Goal: Task Accomplishment & Management: Use online tool/utility

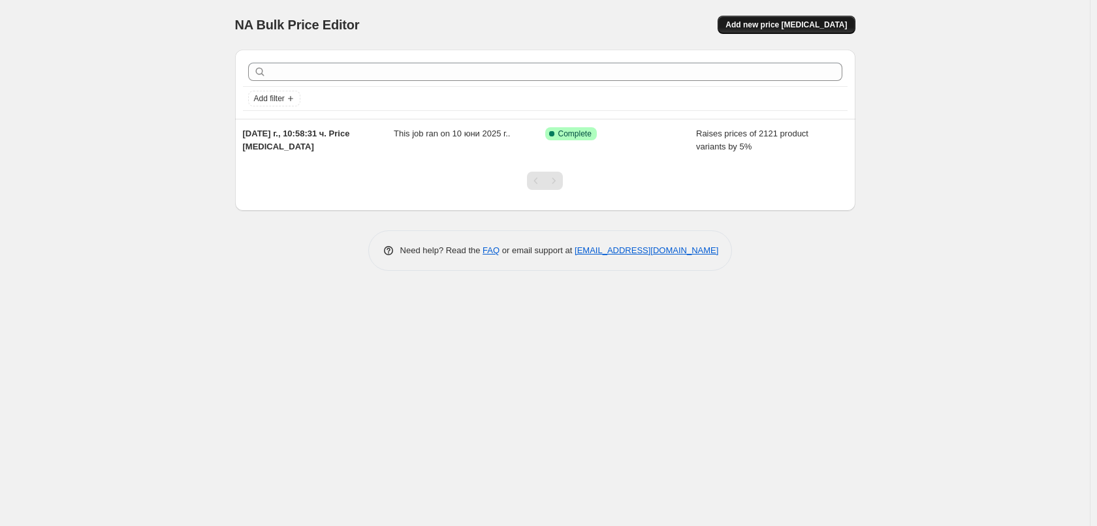
click at [764, 27] on span "Add new price [MEDICAL_DATA]" at bounding box center [785, 25] width 121 height 10
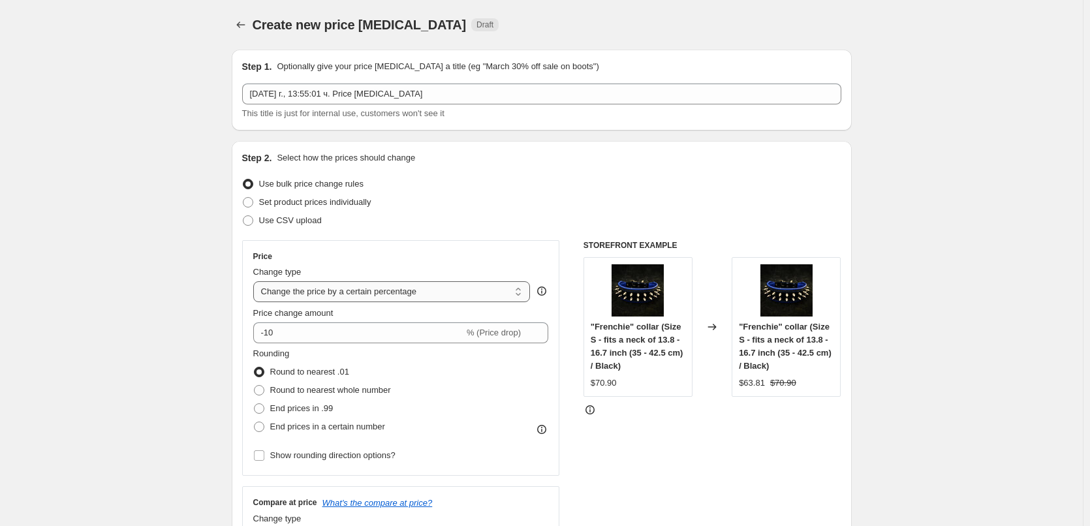
click at [265, 288] on select "Change the price to a certain amount Change the price by a certain amount Chang…" at bounding box center [391, 291] width 277 height 21
select select "by"
click at [256, 281] on select "Change the price to a certain amount Change the price by a certain amount Chang…" at bounding box center [391, 291] width 277 height 21
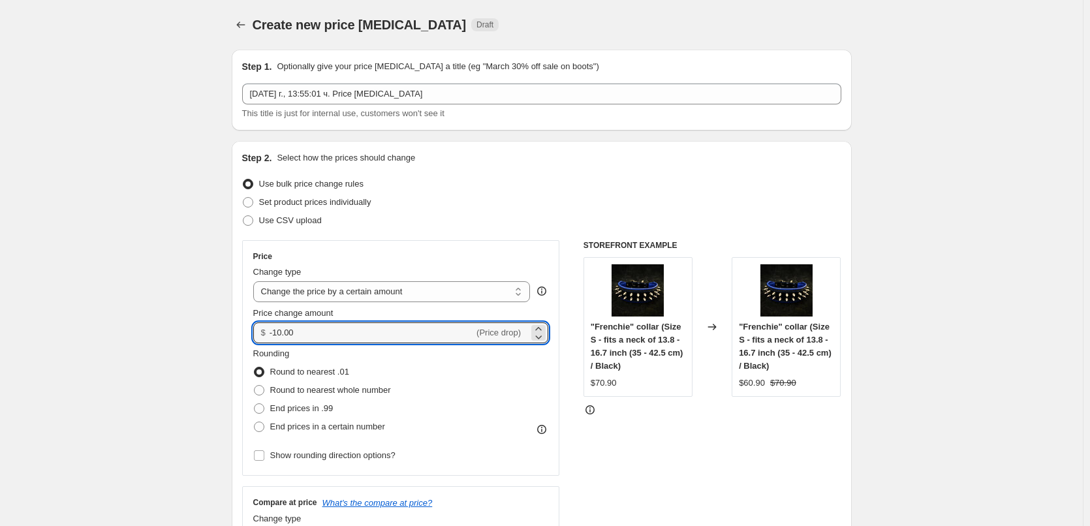
drag, startPoint x: 302, startPoint y: 330, endPoint x: 168, endPoint y: 330, distance: 133.8
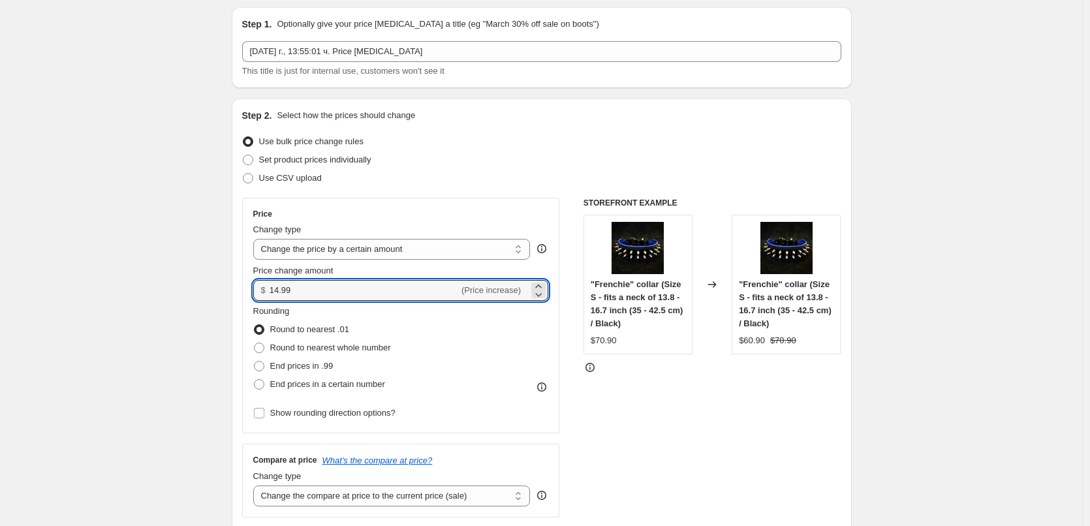
type input "14.99"
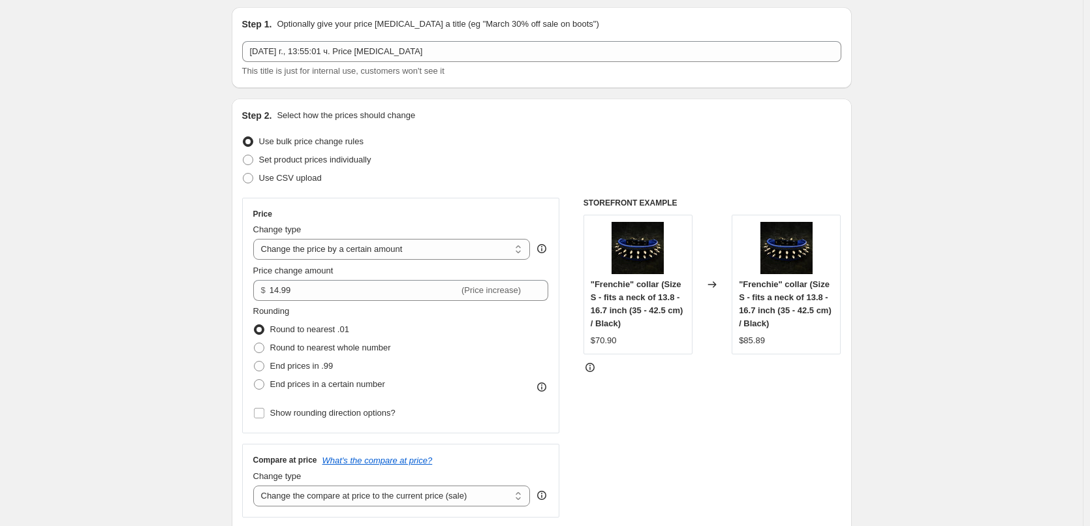
click at [292, 426] on div "Price Change type Change the price to a certain amount Change the price by a ce…" at bounding box center [401, 358] width 318 height 320
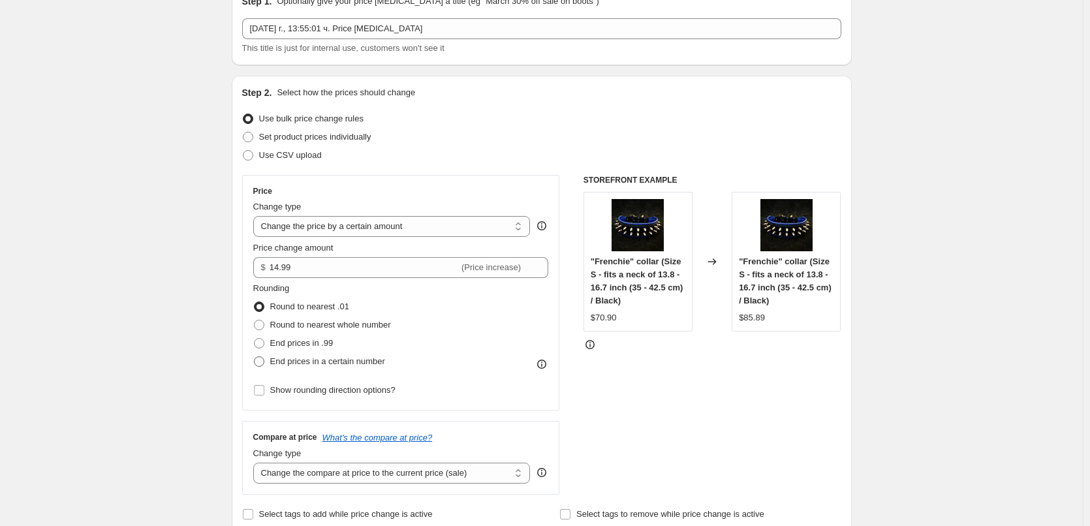
click at [265, 362] on span at bounding box center [259, 362] width 12 height 12
click at [255, 357] on input "End prices in a certain number" at bounding box center [254, 356] width 1 height 1
radio input "true"
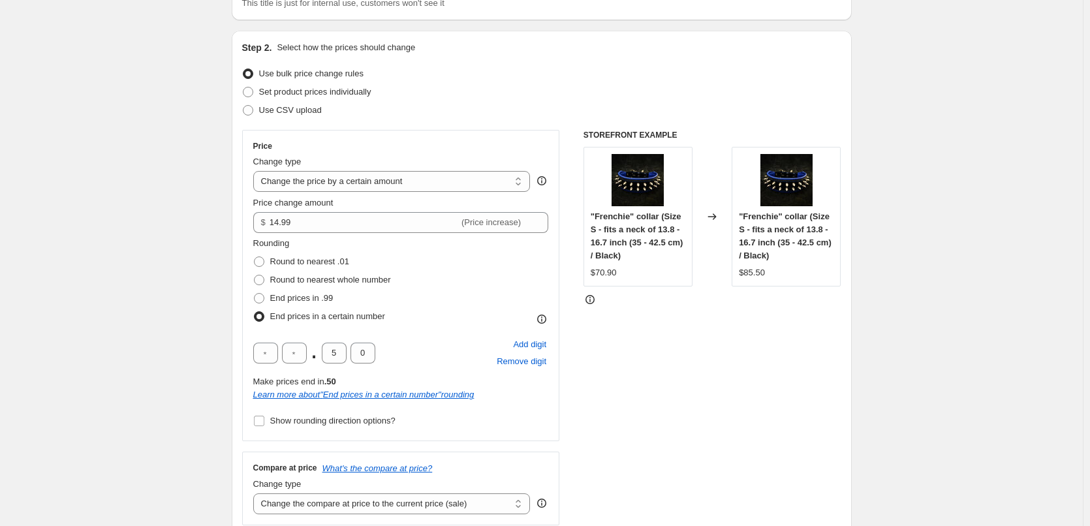
scroll to position [131, 0]
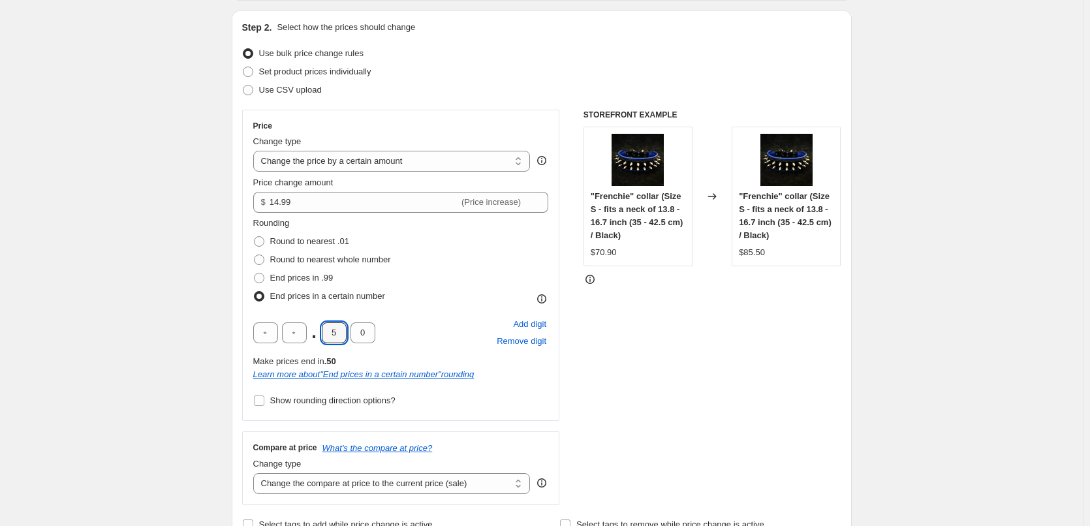
drag, startPoint x: 343, startPoint y: 330, endPoint x: 318, endPoint y: 330, distance: 24.8
click at [324, 330] on input "5" at bounding box center [334, 332] width 25 height 21
type input "9"
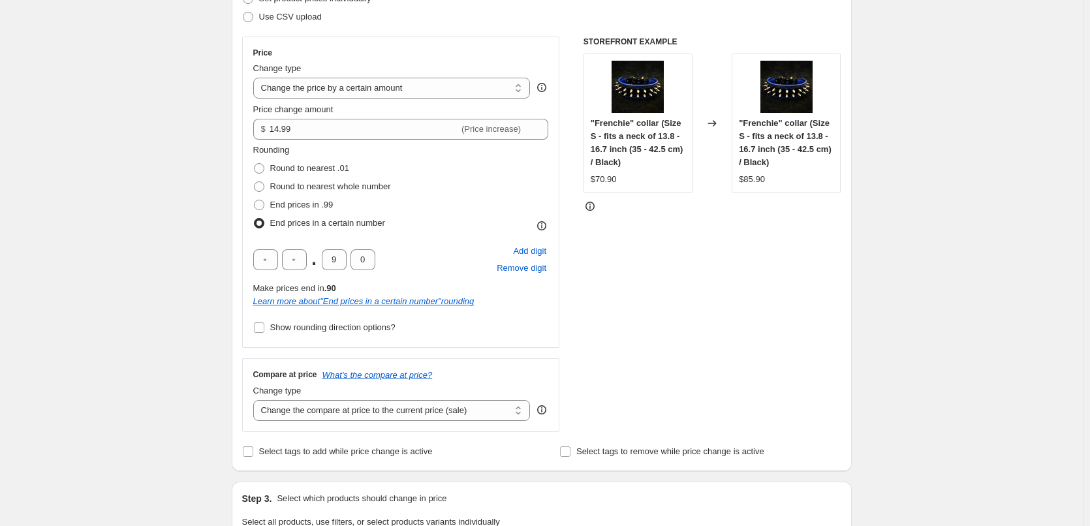
scroll to position [392, 0]
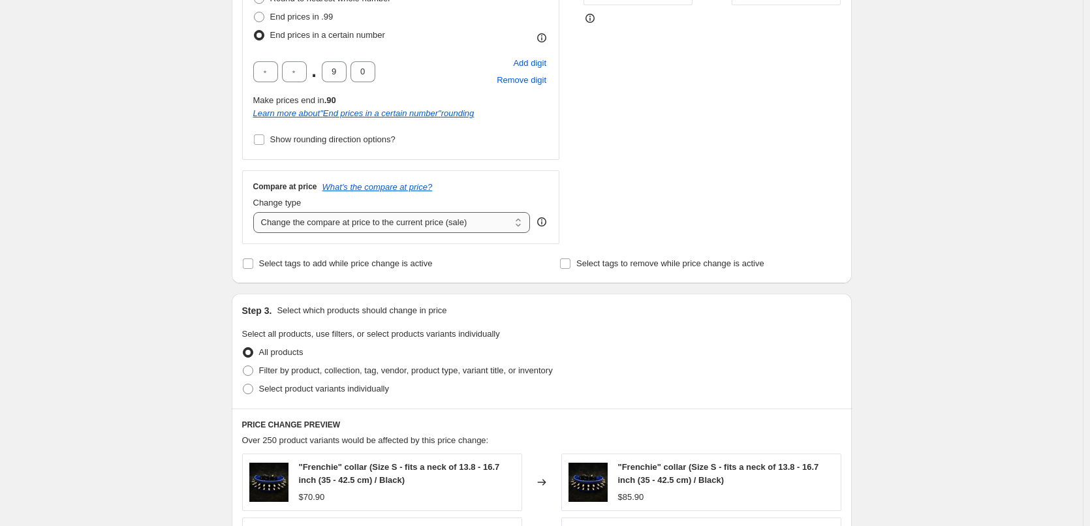
click at [374, 214] on select "Change the compare at price to the current price (sale) Change the compare at p…" at bounding box center [391, 222] width 277 height 21
select select "remove"
click at [256, 212] on select "Change the compare at price to the current price (sale) Change the compare at p…" at bounding box center [391, 222] width 277 height 21
click at [275, 392] on span "Select product variants individually" at bounding box center [324, 389] width 130 height 10
click at [243, 384] on input "Select product variants individually" at bounding box center [243, 384] width 1 height 1
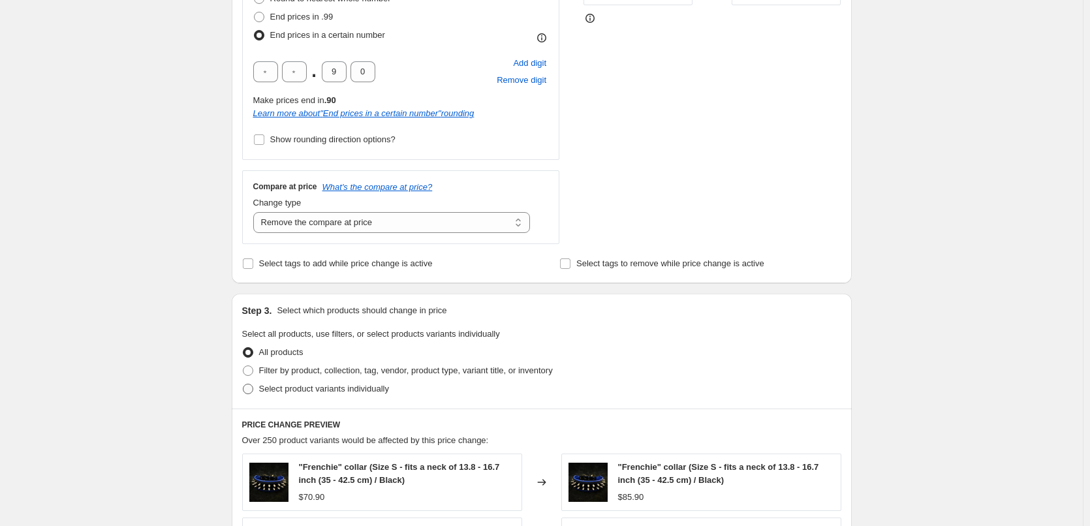
radio input "true"
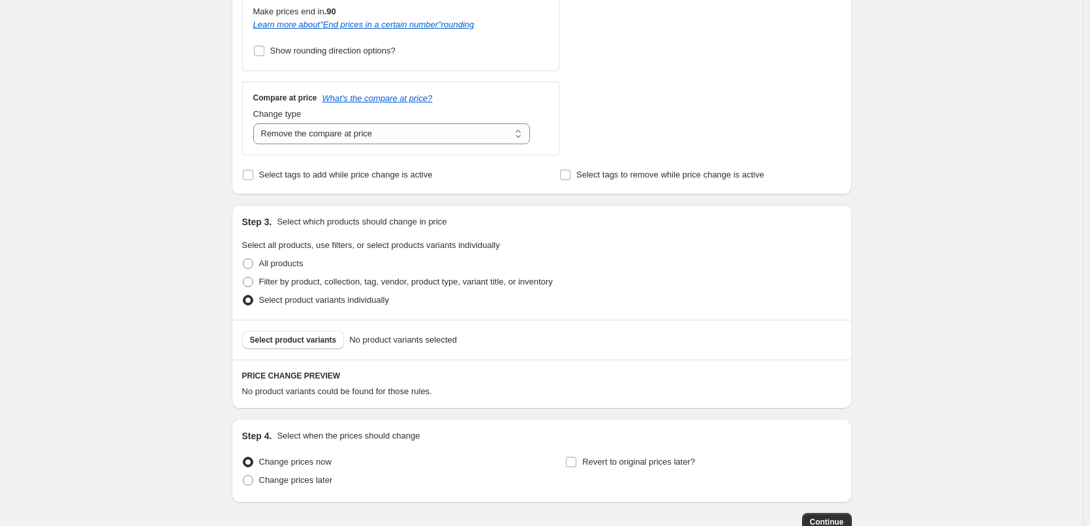
scroll to position [522, 0]
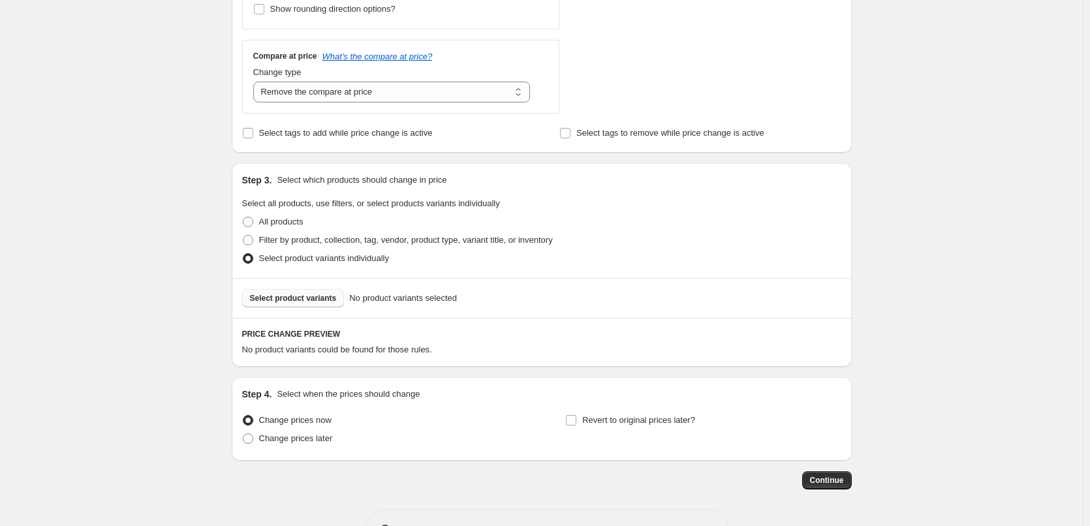
click at [274, 304] on span "Select product variants" at bounding box center [293, 298] width 87 height 10
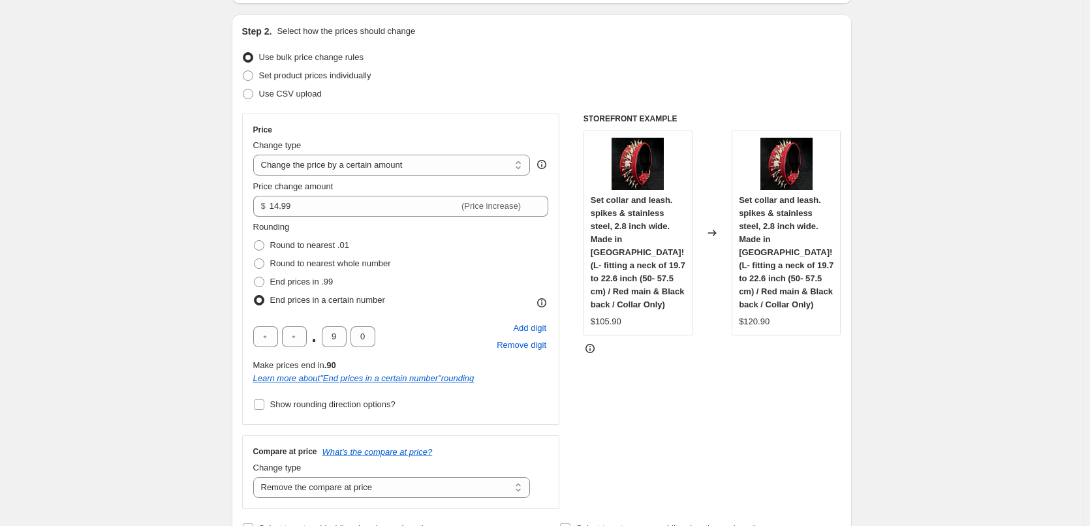
scroll to position [131, 0]
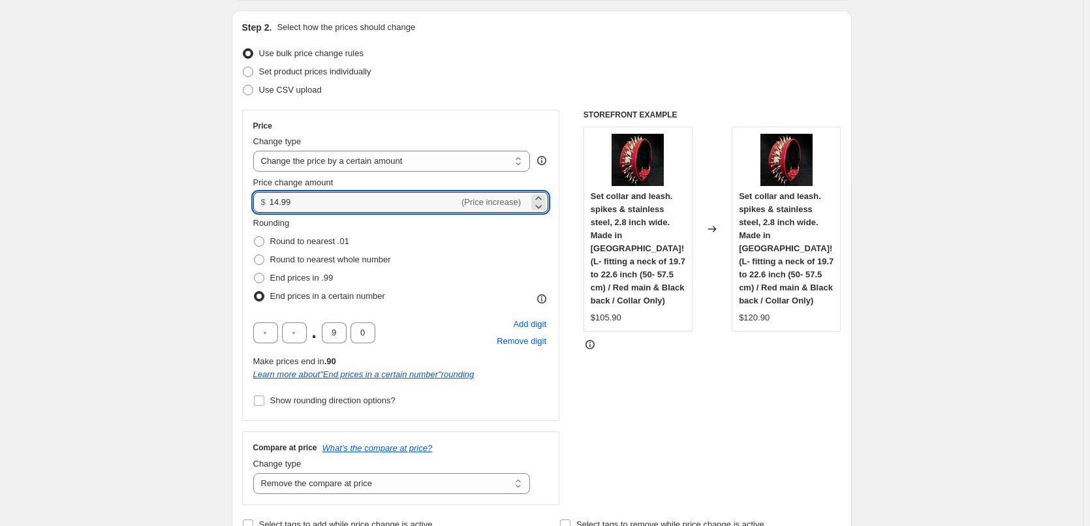
drag, startPoint x: 301, startPoint y: 199, endPoint x: 204, endPoint y: 198, distance: 96.6
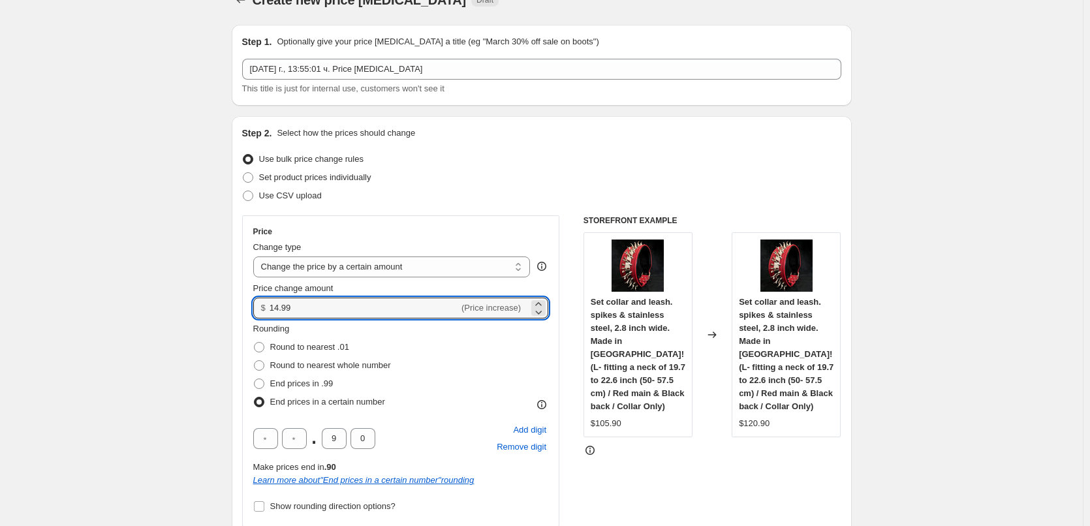
scroll to position [0, 0]
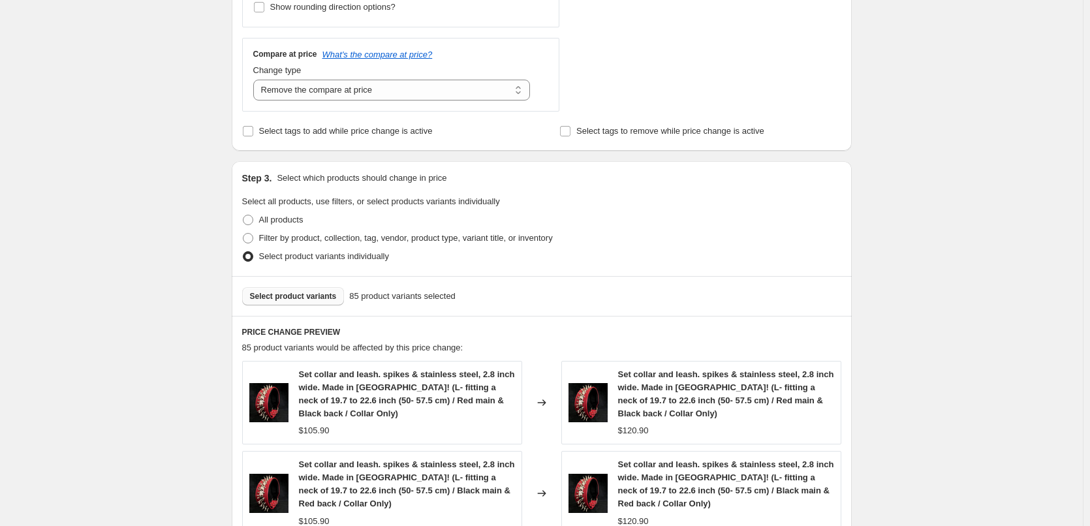
scroll to position [2, 0]
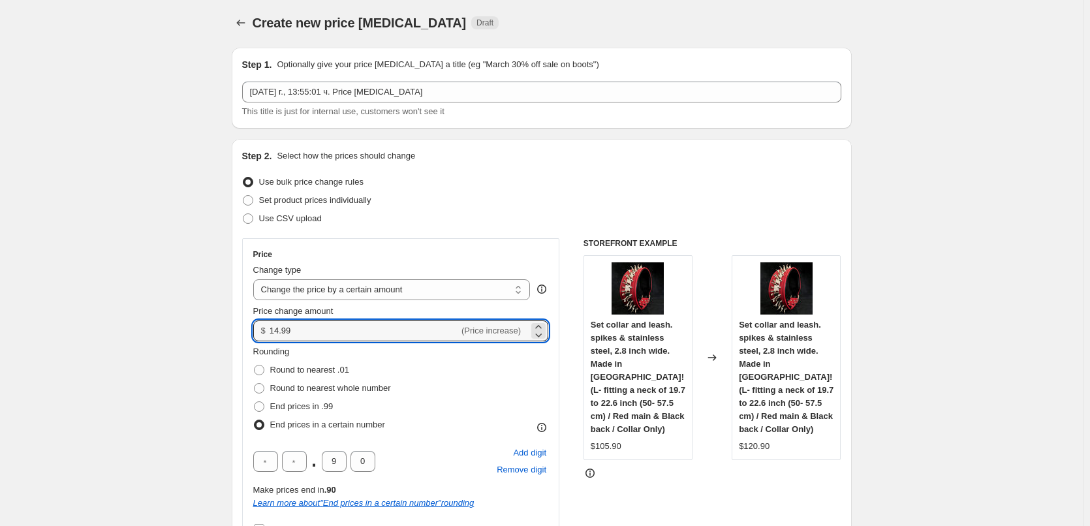
drag, startPoint x: 240, startPoint y: 328, endPoint x: 61, endPoint y: 325, distance: 178.2
type input "15.00"
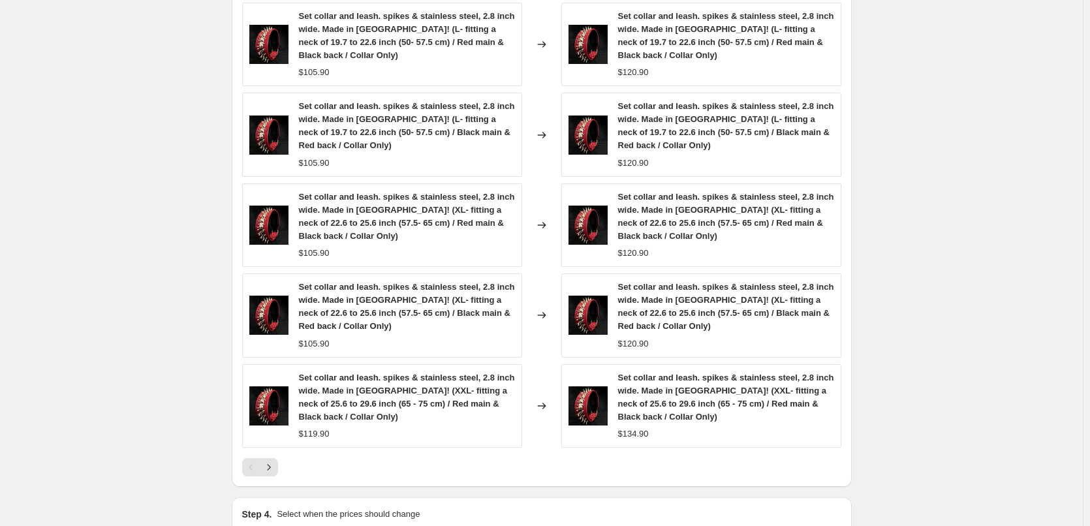
scroll to position [1046, 0]
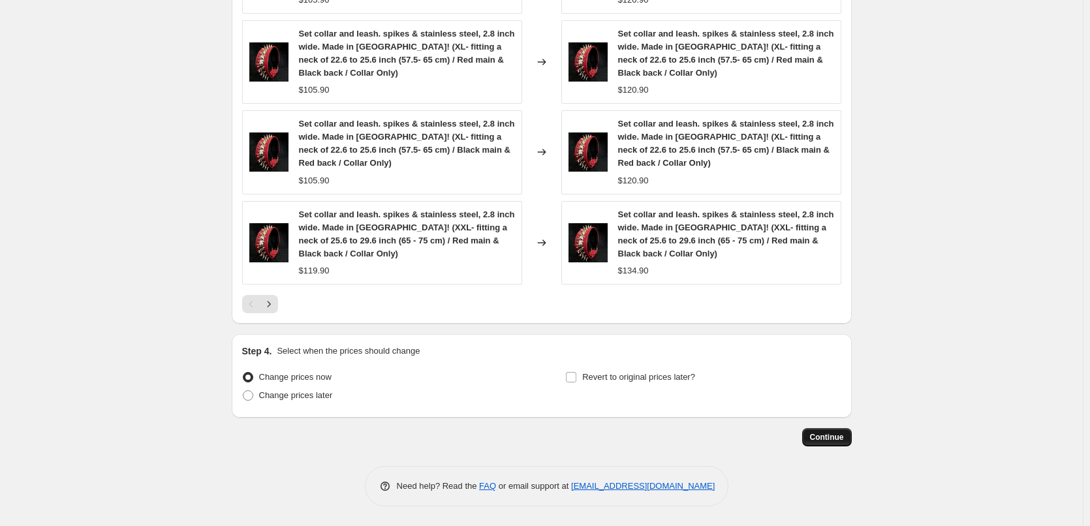
click at [832, 437] on span "Continue" at bounding box center [827, 437] width 34 height 10
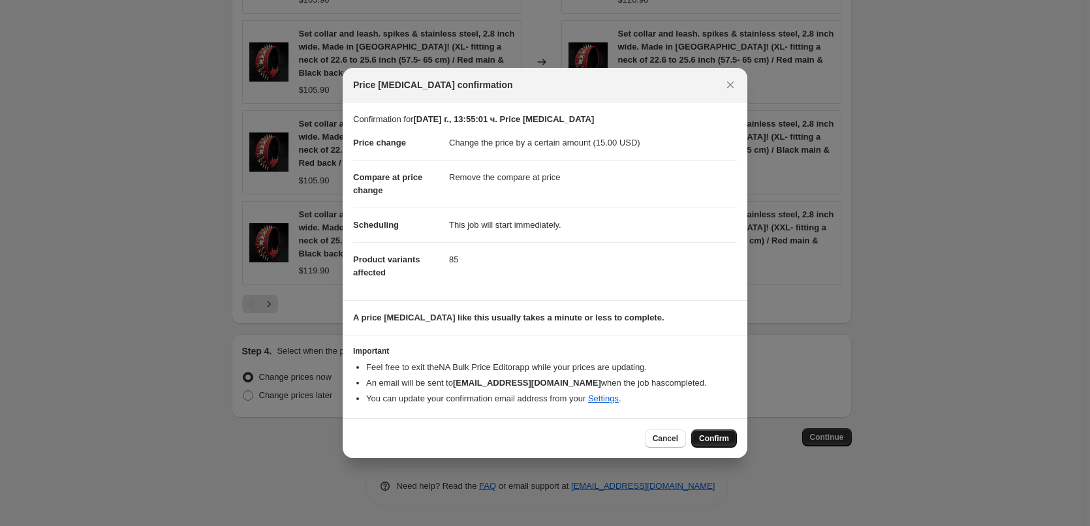
click at [723, 436] on span "Confirm" at bounding box center [714, 438] width 30 height 10
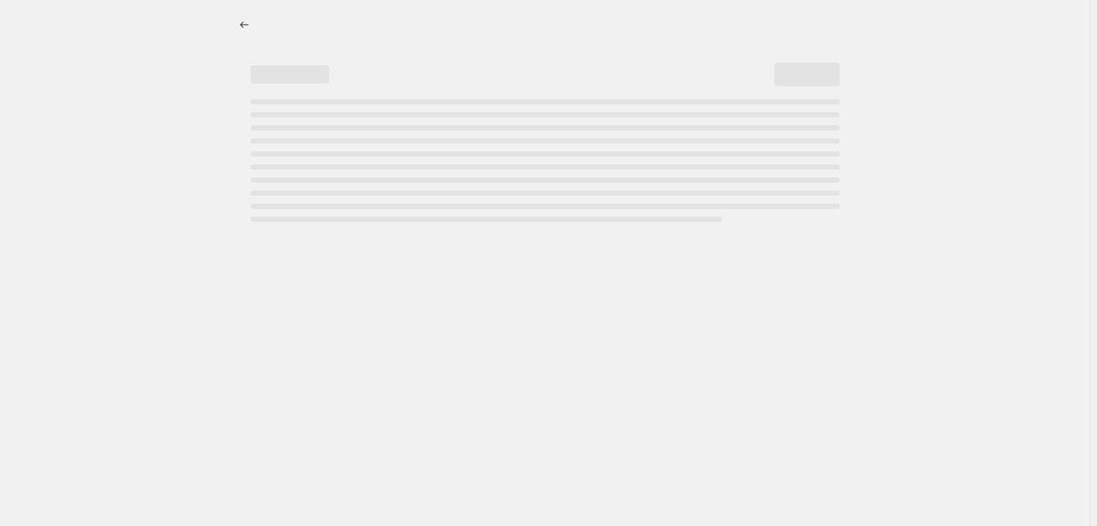
select select "by"
select select "remove"
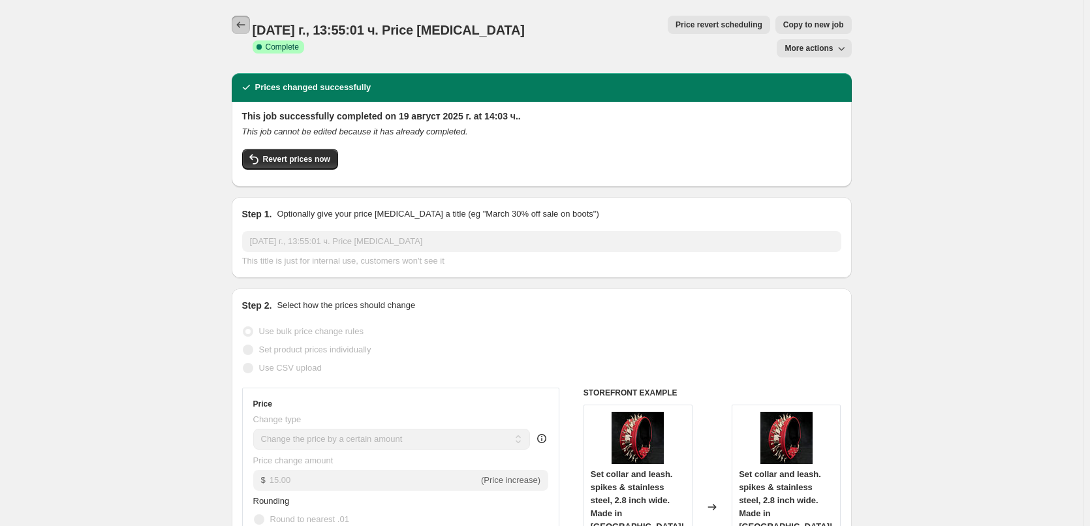
click at [247, 27] on icon "Price change jobs" at bounding box center [240, 24] width 13 height 13
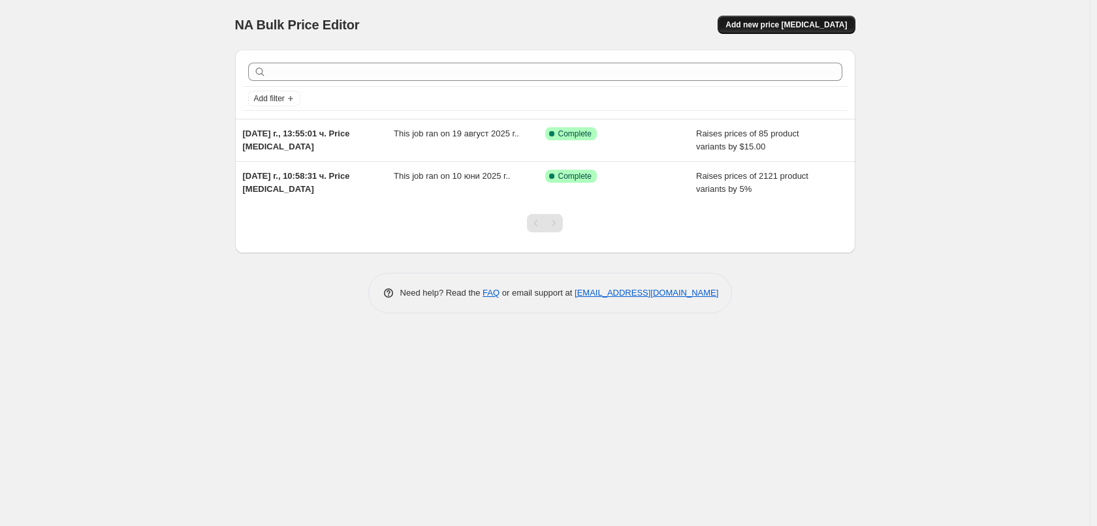
click at [786, 26] on span "Add new price [MEDICAL_DATA]" at bounding box center [785, 25] width 121 height 10
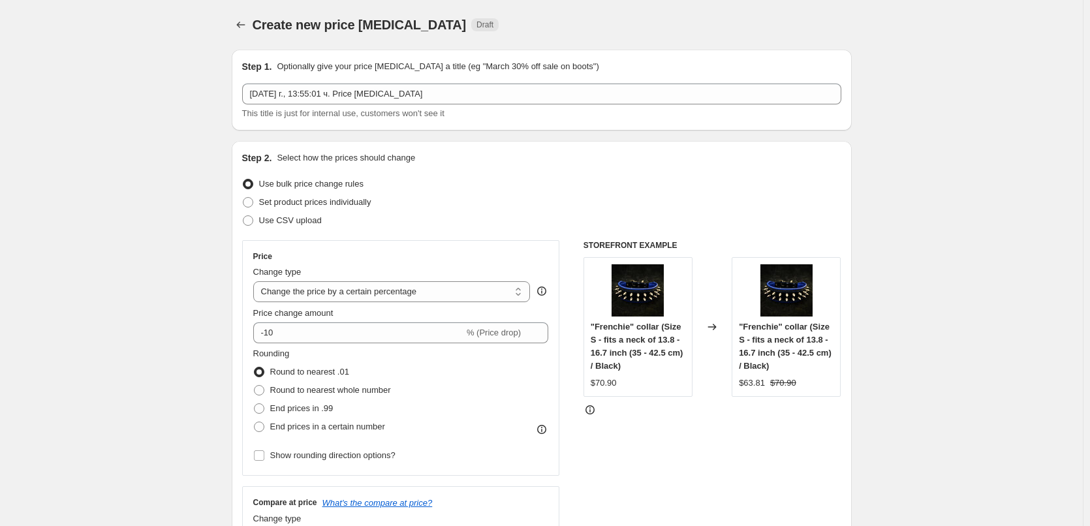
click at [296, 305] on div "Price Change type Change the price to a certain amount Change the price by a ce…" at bounding box center [401, 357] width 296 height 213
click at [296, 295] on select "Change the price to a certain amount Change the price by a certain amount Chang…" at bounding box center [391, 291] width 277 height 21
select select "to"
click at [256, 281] on select "Change the price to a certain amount Change the price by a certain amount Chang…" at bounding box center [391, 291] width 277 height 21
type input "80.00"
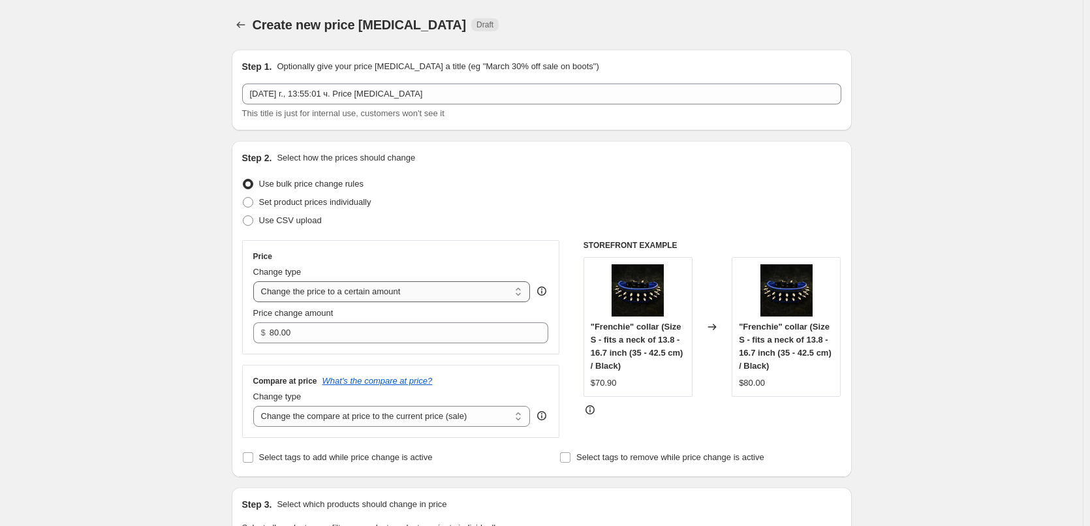
drag, startPoint x: 297, startPoint y: 285, endPoint x: 291, endPoint y: 300, distance: 16.7
click at [297, 285] on select "Change the price to a certain amount Change the price by a certain amount Chang…" at bounding box center [391, 291] width 277 height 21
select select "by"
click at [256, 281] on select "Change the price to a certain amount Change the price by a certain amount Chang…" at bounding box center [391, 291] width 277 height 21
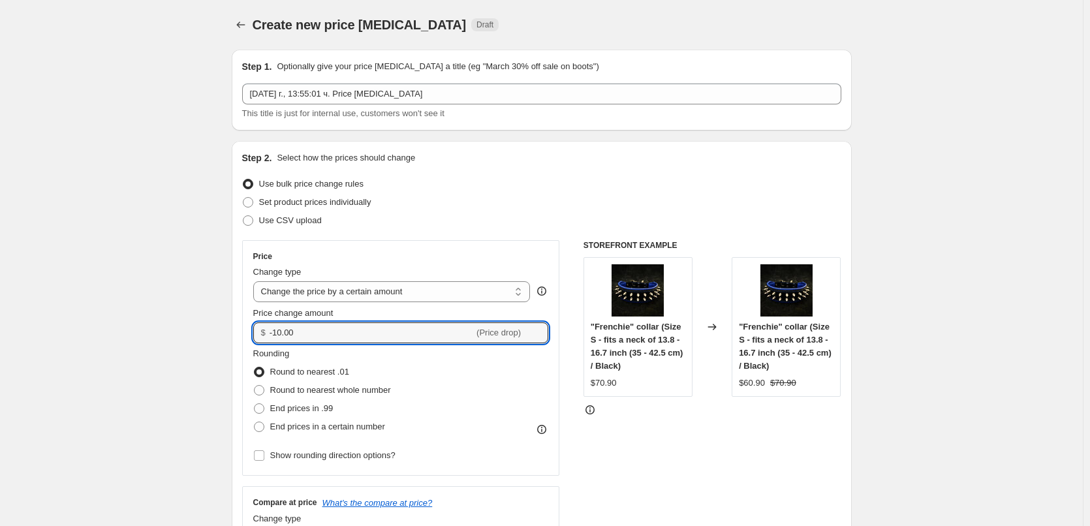
drag, startPoint x: 292, startPoint y: 334, endPoint x: 72, endPoint y: 349, distance: 220.4
type input "20.00"
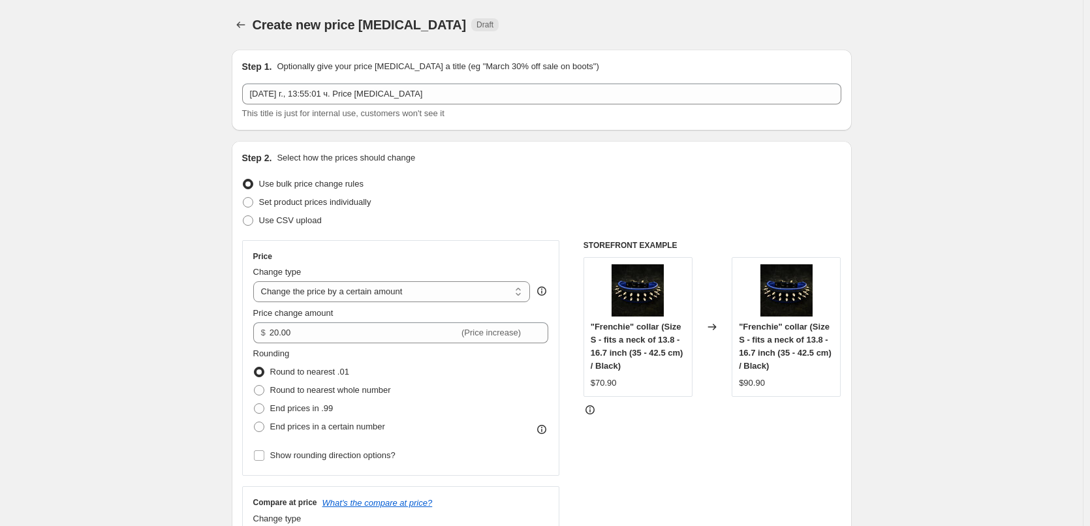
click at [287, 430] on span "End prices in a certain number" at bounding box center [327, 427] width 115 height 10
click at [255, 422] on input "End prices in a certain number" at bounding box center [254, 422] width 1 height 1
radio input "true"
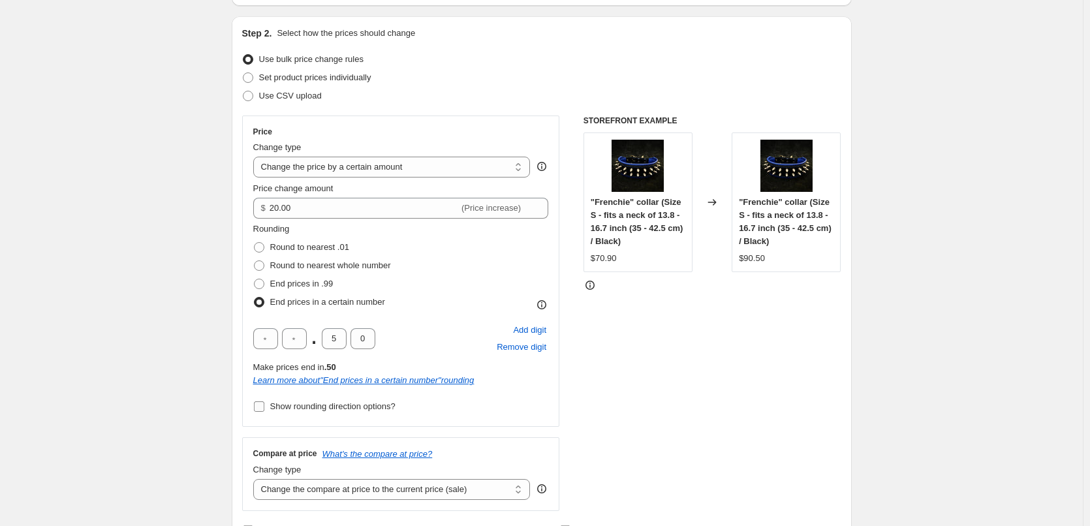
scroll to position [131, 0]
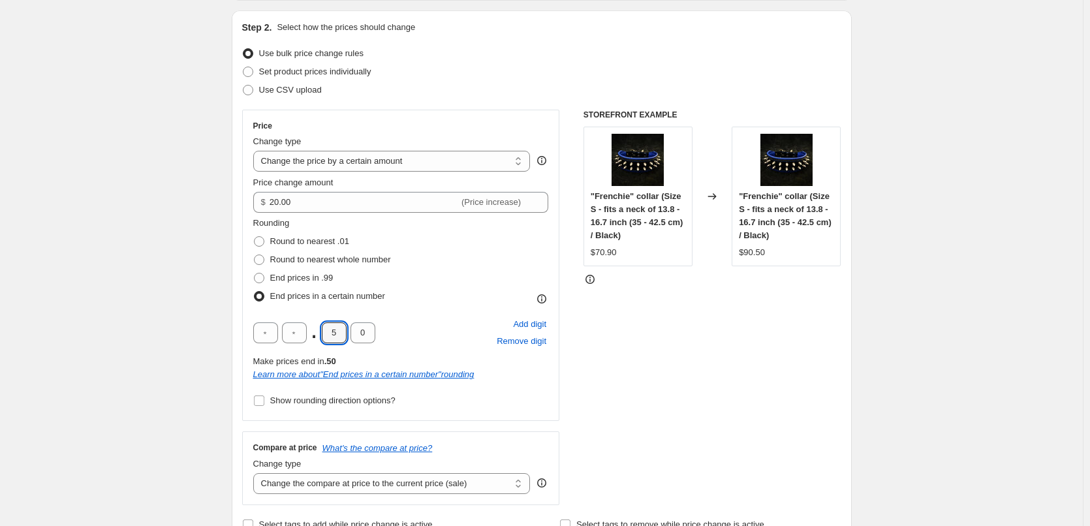
drag, startPoint x: 335, startPoint y: 336, endPoint x: 317, endPoint y: 336, distance: 17.6
click at [318, 336] on div ". 5 0" at bounding box center [314, 332] width 122 height 21
type input "9"
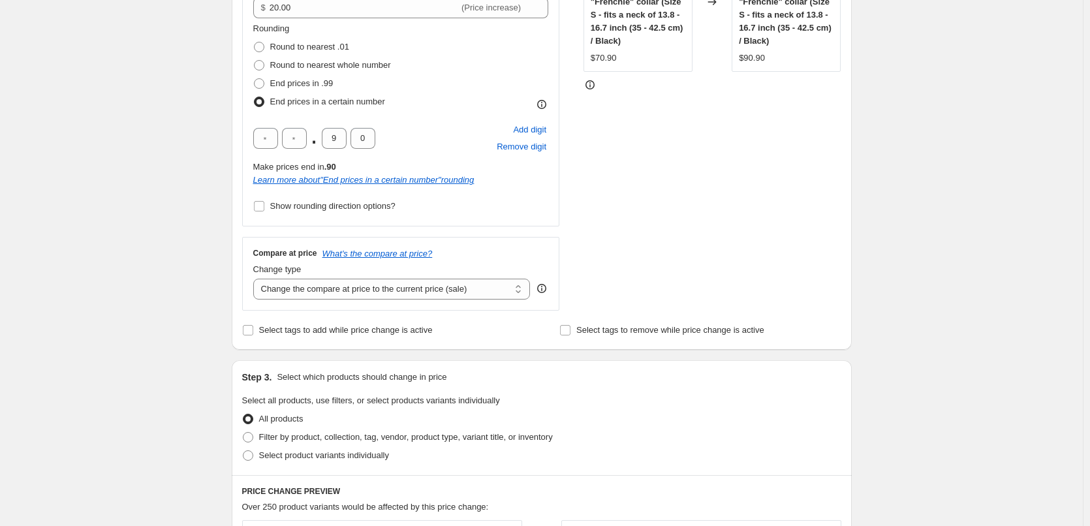
scroll to position [326, 0]
click at [298, 293] on select "Change the compare at price to the current price (sale) Change the compare at p…" at bounding box center [391, 287] width 277 height 21
select select "remove"
click at [256, 277] on select "Change the compare at price to the current price (sale) Change the compare at p…" at bounding box center [391, 287] width 277 height 21
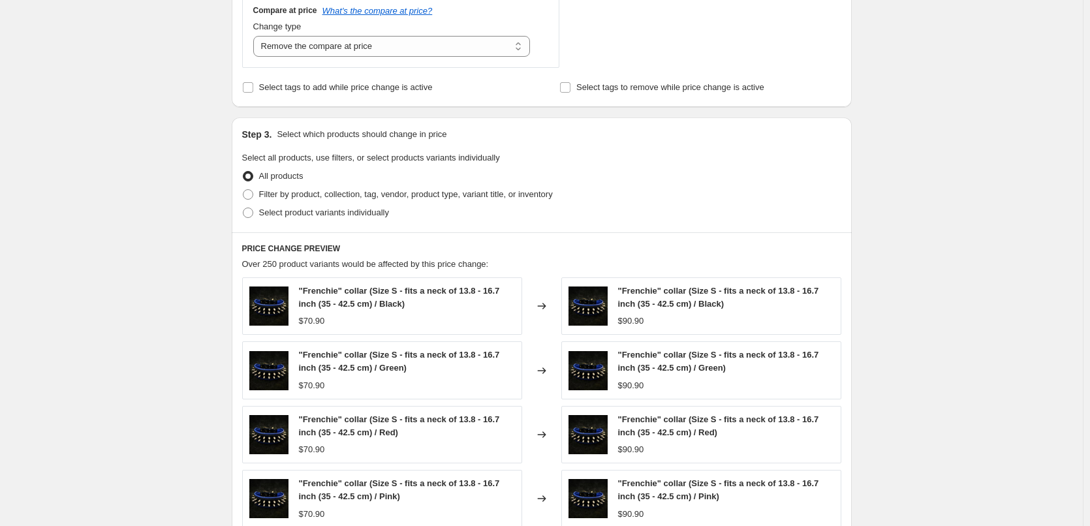
scroll to position [587, 0]
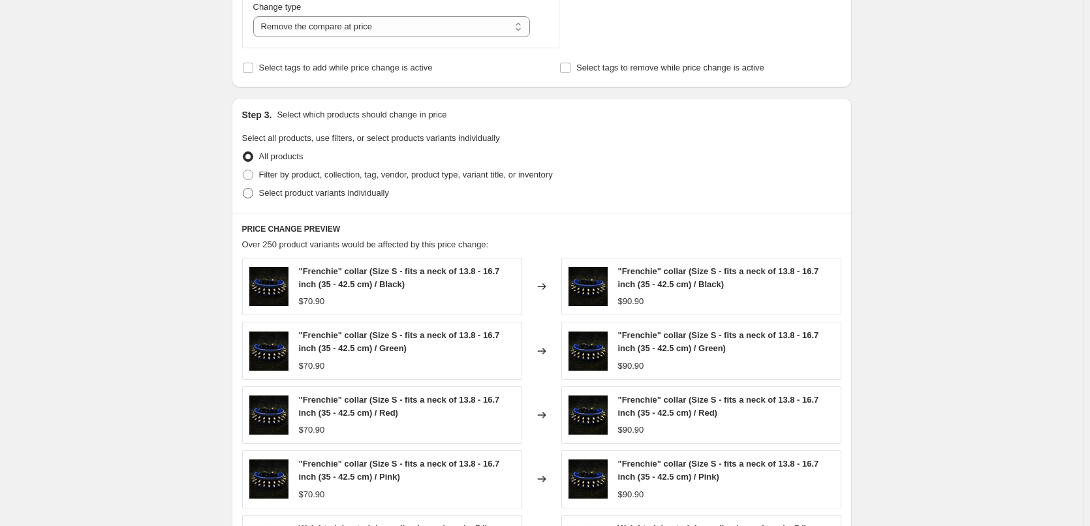
click at [252, 189] on span at bounding box center [248, 193] width 10 height 10
click at [243, 189] on input "Select product variants individually" at bounding box center [243, 188] width 1 height 1
radio input "true"
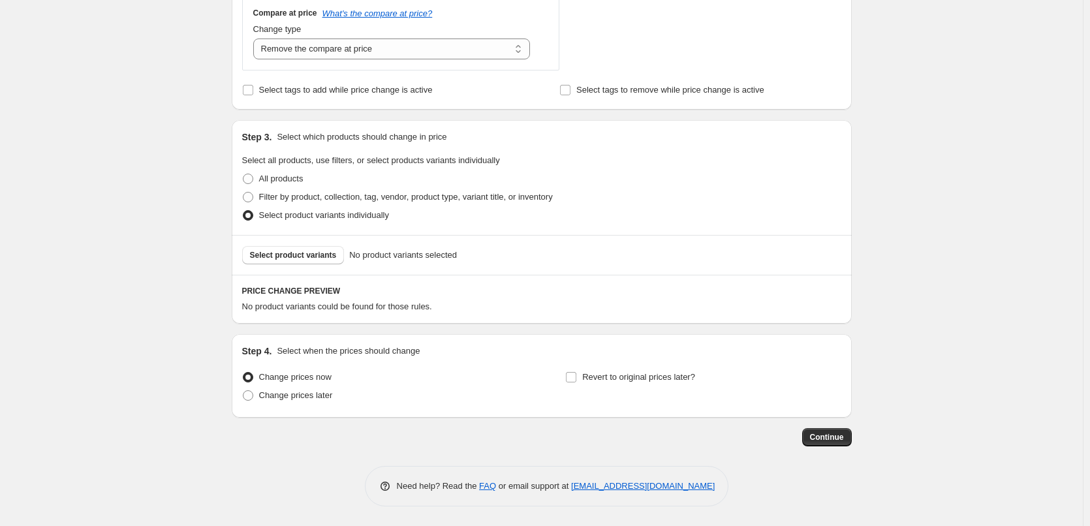
scroll to position [566, 0]
click at [273, 262] on button "Select product variants" at bounding box center [293, 255] width 102 height 18
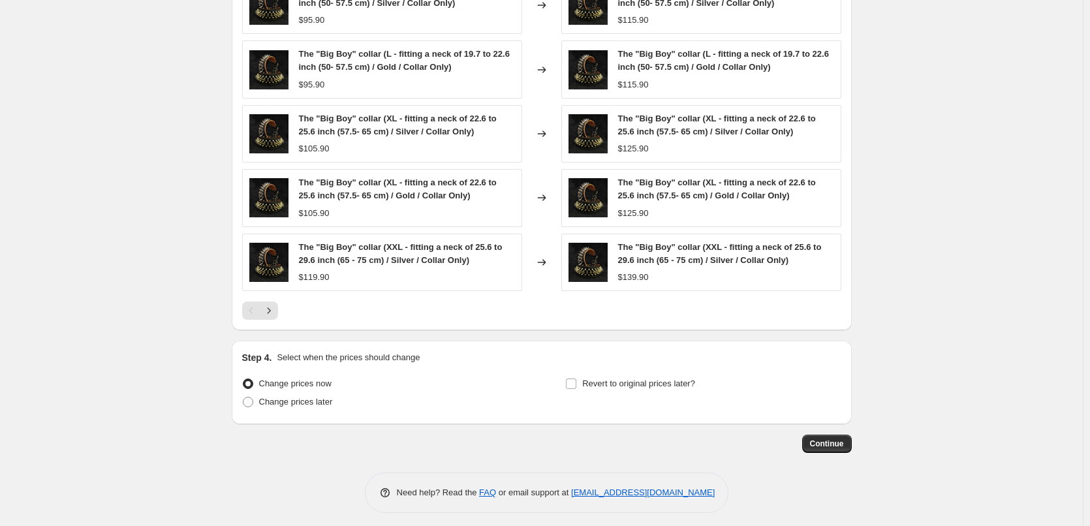
scroll to position [916, 0]
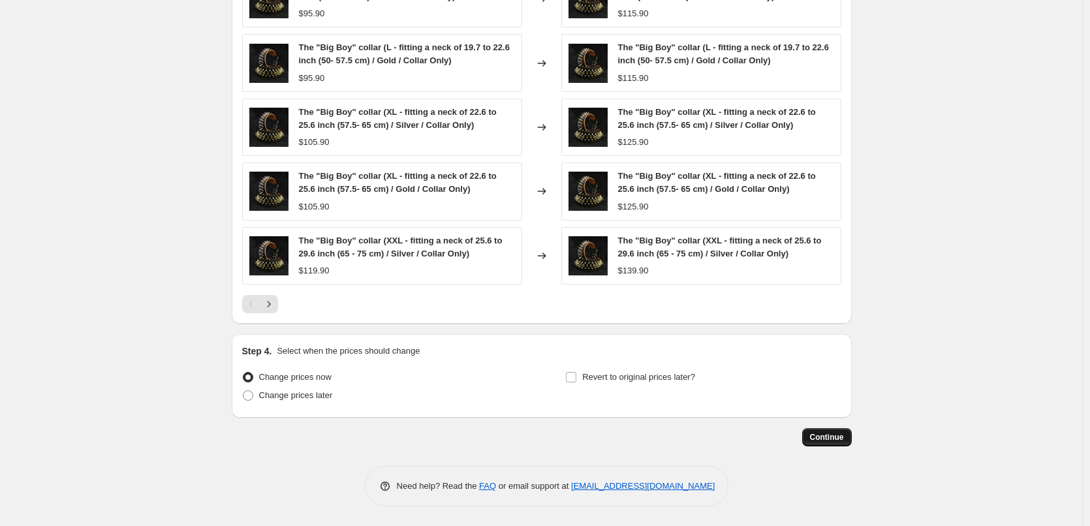
click at [821, 439] on span "Continue" at bounding box center [827, 437] width 34 height 10
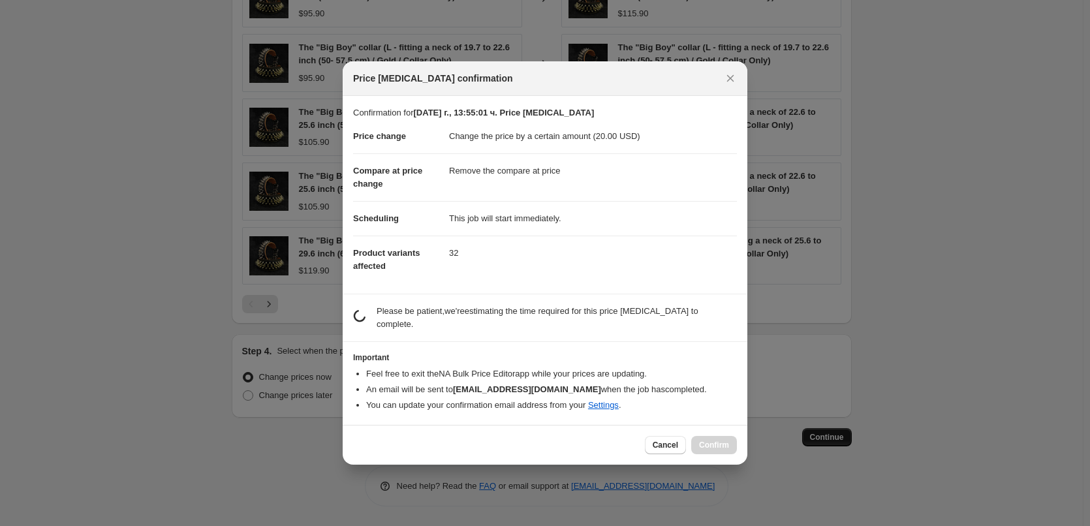
scroll to position [0, 0]
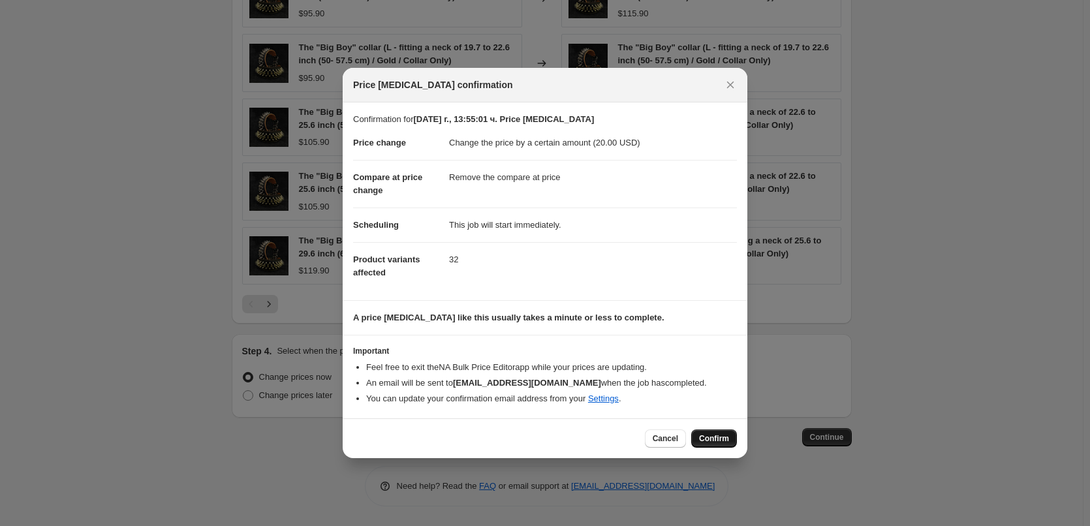
click at [707, 437] on span "Confirm" at bounding box center [714, 438] width 30 height 10
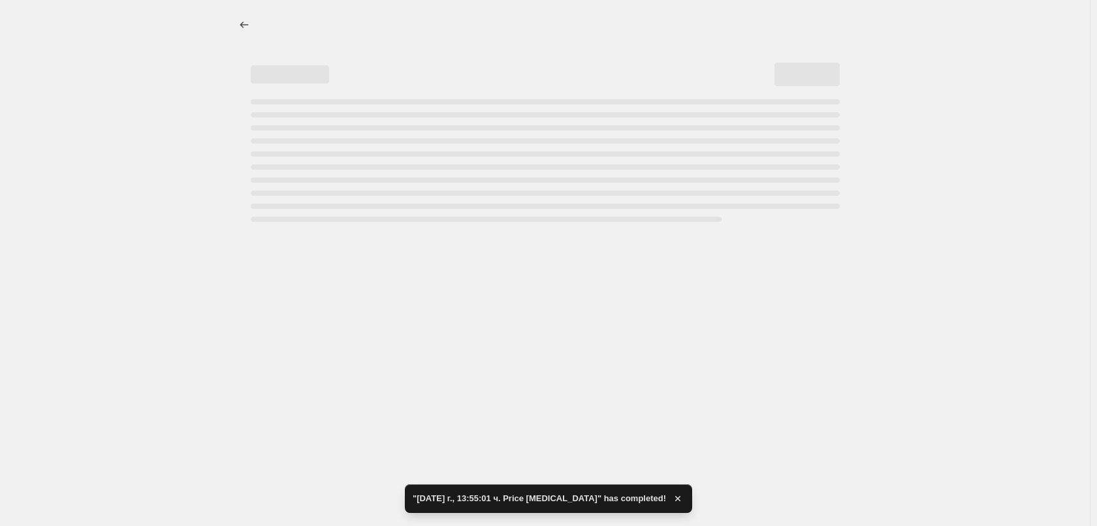
select select "by"
select select "remove"
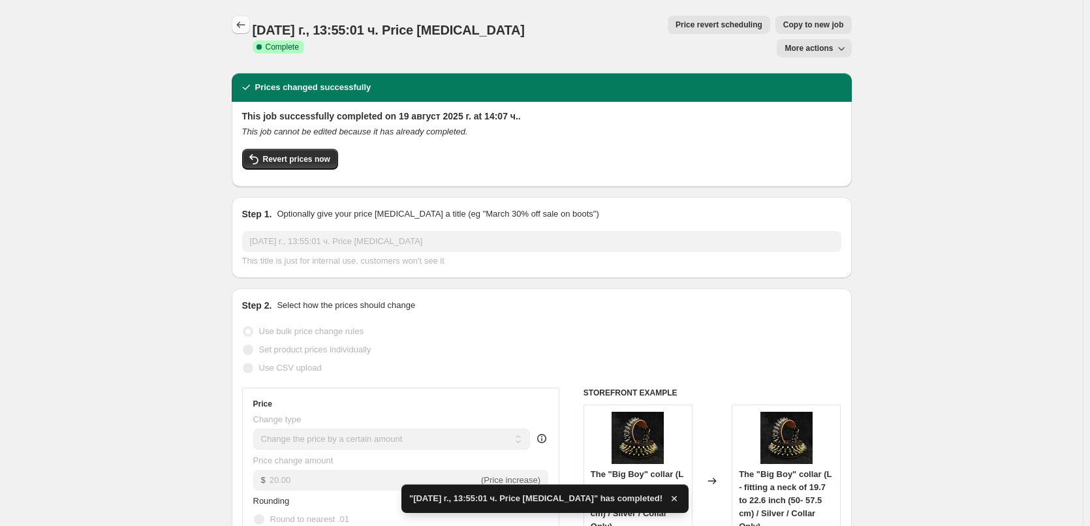
click at [247, 27] on icon "Price change jobs" at bounding box center [240, 24] width 13 height 13
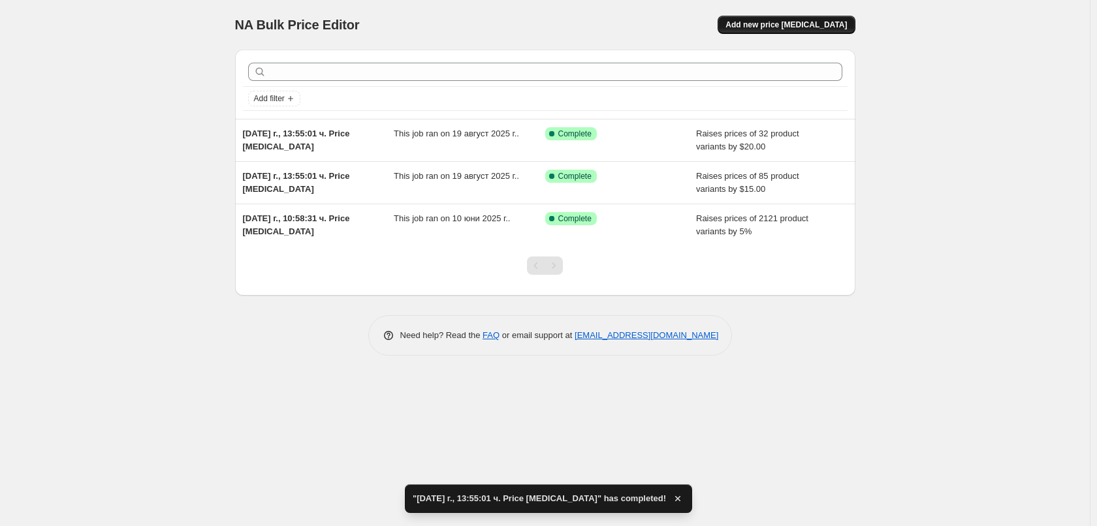
click at [767, 27] on span "Add new price [MEDICAL_DATA]" at bounding box center [785, 25] width 121 height 10
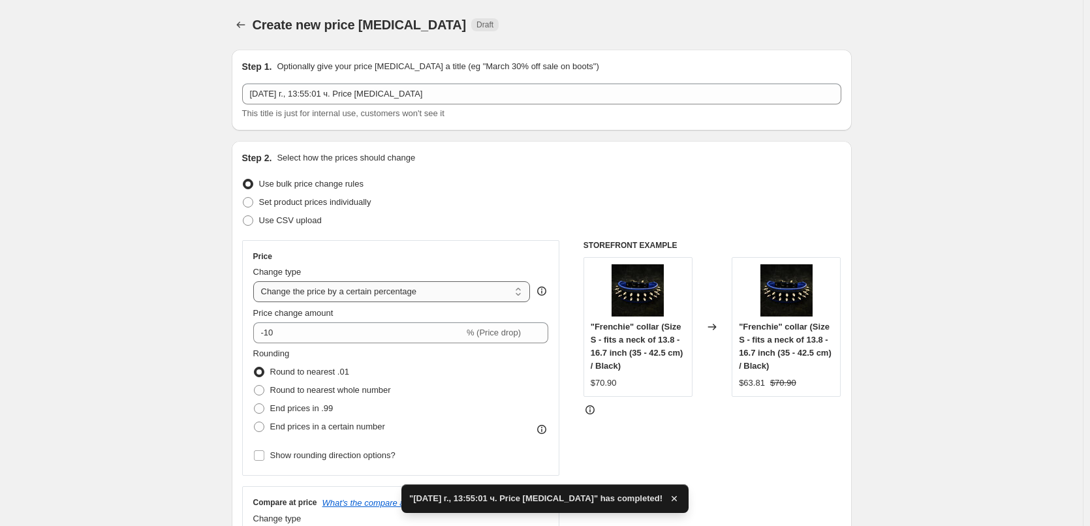
click at [292, 288] on select "Change the price to a certain amount Change the price by a certain amount Chang…" at bounding box center [391, 291] width 277 height 21
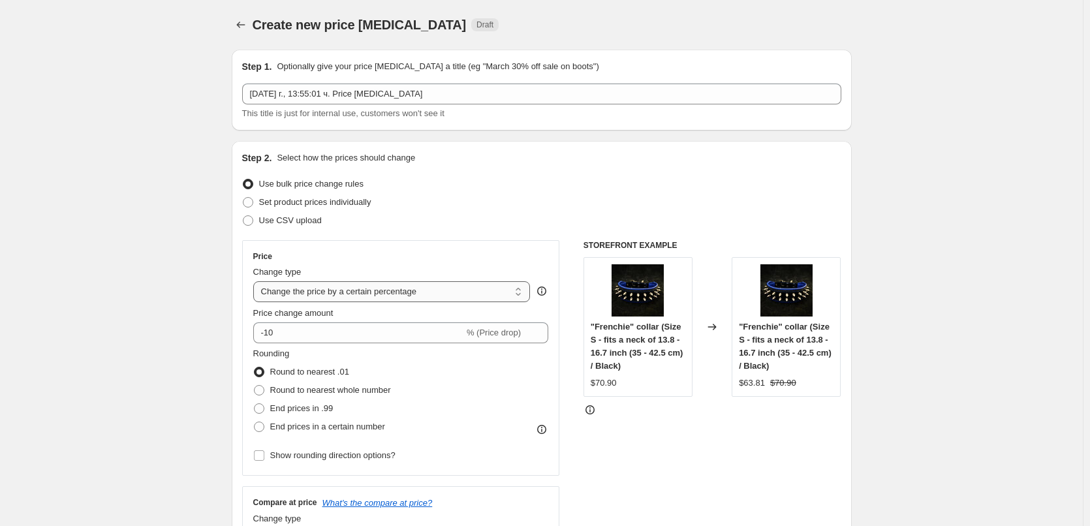
select select "by"
click at [256, 281] on select "Change the price to a certain amount Change the price by a certain amount Chang…" at bounding box center [391, 291] width 277 height 21
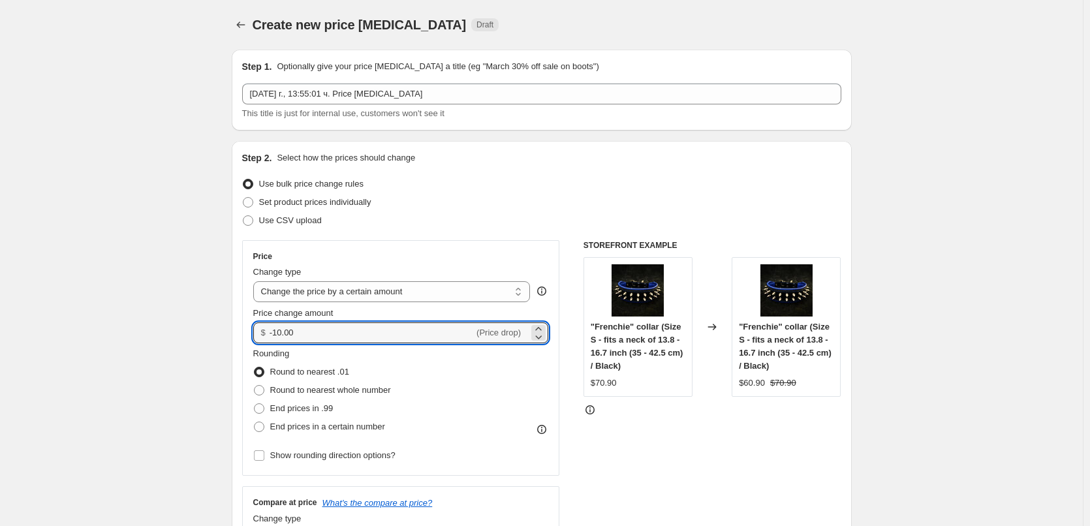
drag, startPoint x: 306, startPoint y: 334, endPoint x: 154, endPoint y: 384, distance: 160.2
click at [285, 333] on input "-10.00" at bounding box center [372, 332] width 204 height 21
type input "-1"
type input "10.00"
click at [281, 426] on span "End prices in a certain number" at bounding box center [327, 427] width 115 height 10
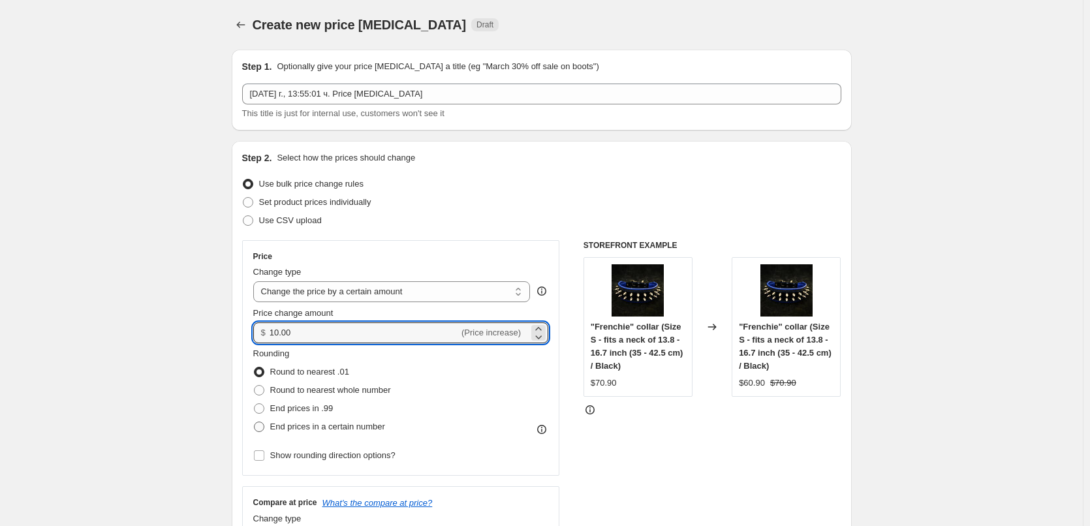
click at [255, 422] on input "End prices in a certain number" at bounding box center [254, 422] width 1 height 1
radio input "true"
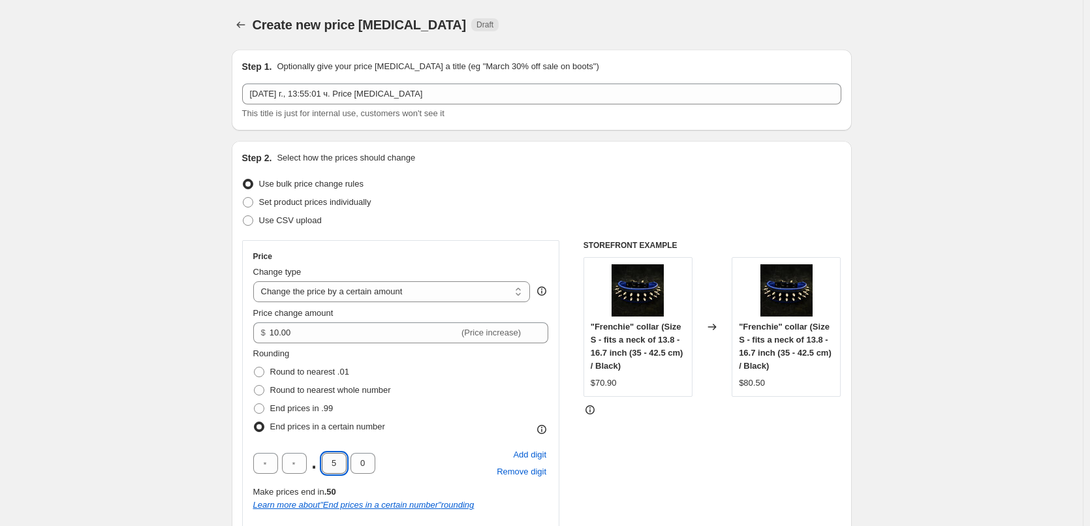
drag, startPoint x: 335, startPoint y: 461, endPoint x: 327, endPoint y: 461, distance: 7.8
click at [327, 461] on input "5" at bounding box center [334, 463] width 25 height 21
type input "9"
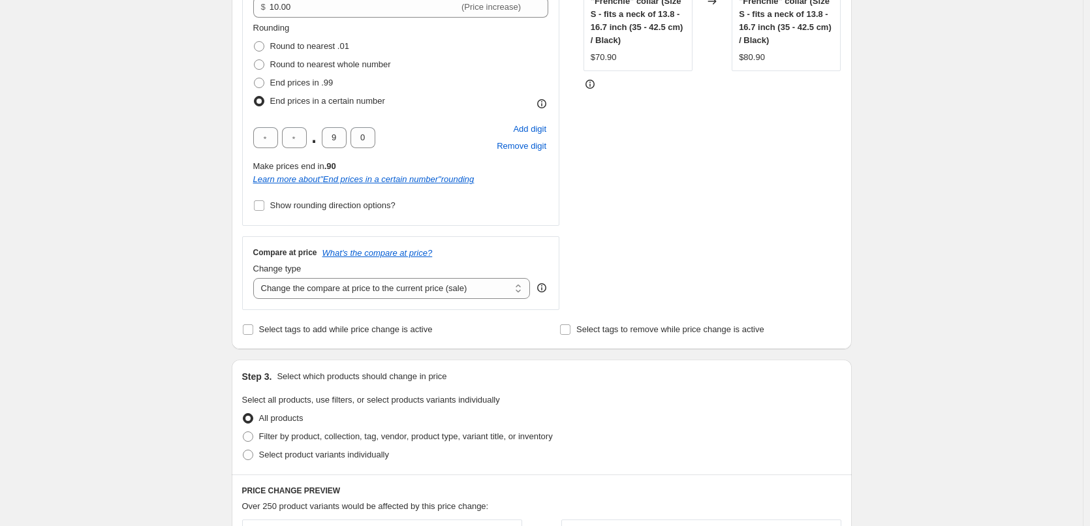
scroll to position [326, 0]
drag, startPoint x: 309, startPoint y: 291, endPoint x: 306, endPoint y: 297, distance: 6.7
click at [309, 291] on select "Change the compare at price to the current price (sale) Change the compare at p…" at bounding box center [391, 287] width 277 height 21
select select "remove"
click at [256, 277] on select "Change the compare at price to the current price (sale) Change the compare at p…" at bounding box center [391, 287] width 277 height 21
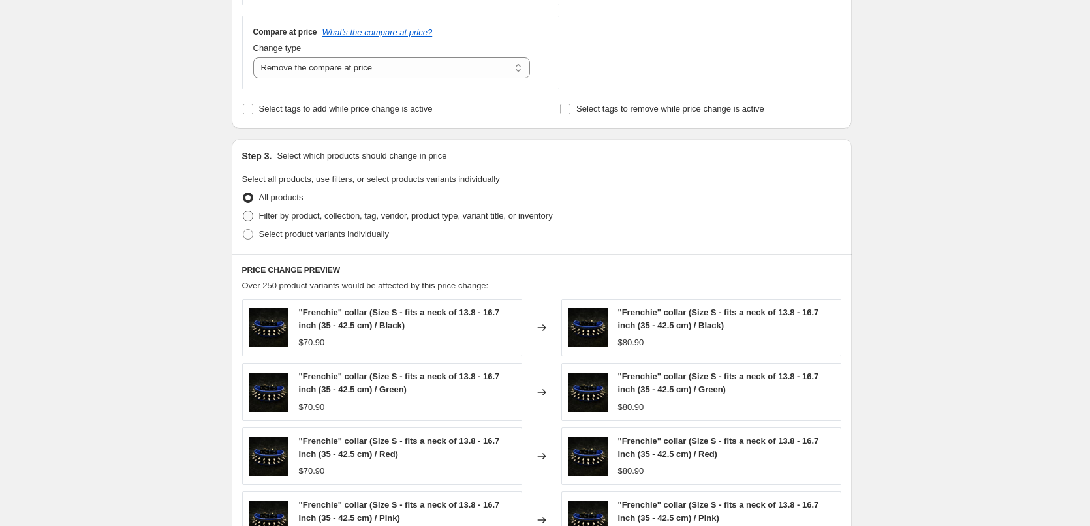
scroll to position [587, 0]
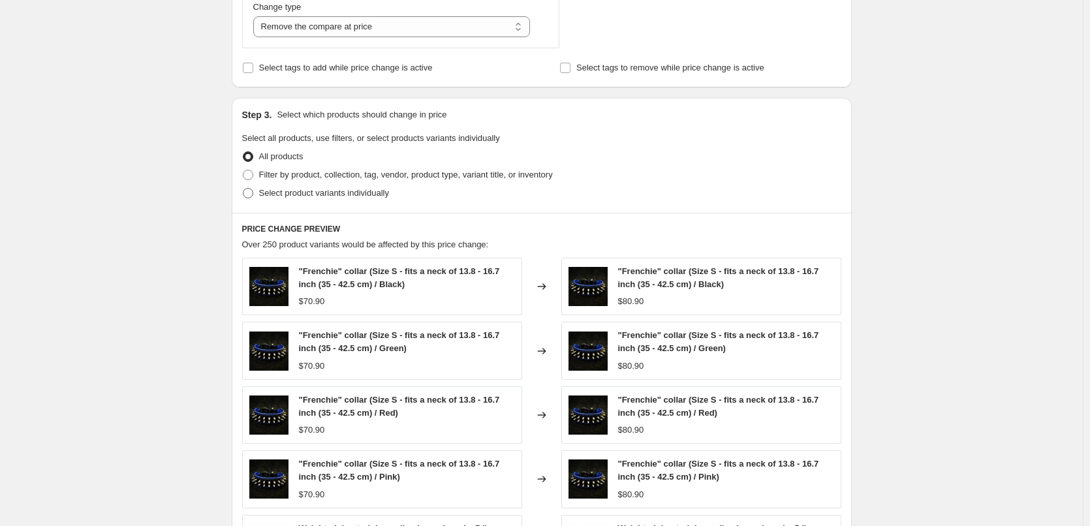
click at [258, 191] on label "Select product variants individually" at bounding box center [315, 193] width 147 height 18
click at [243, 189] on input "Select product variants individually" at bounding box center [243, 188] width 1 height 1
radio input "true"
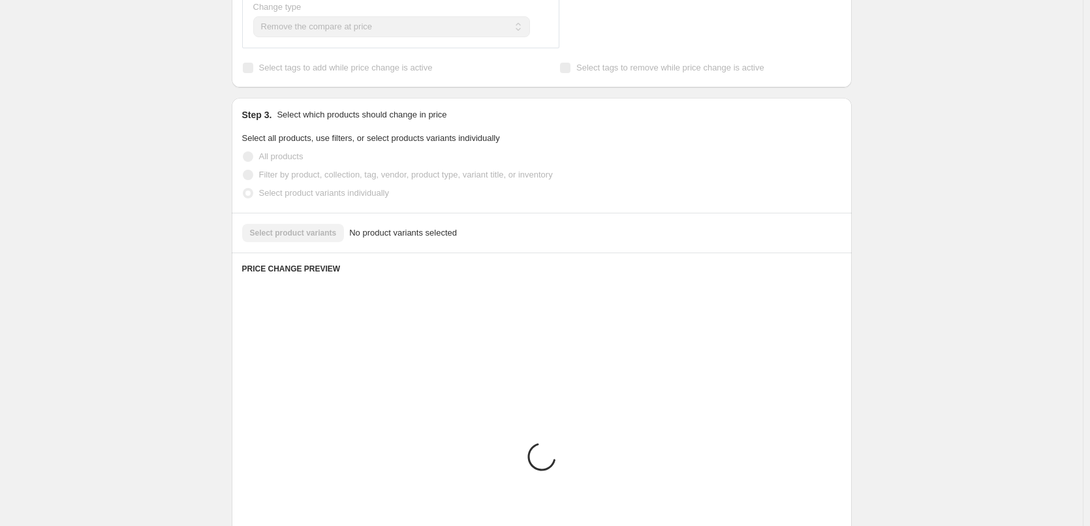
scroll to position [566, 0]
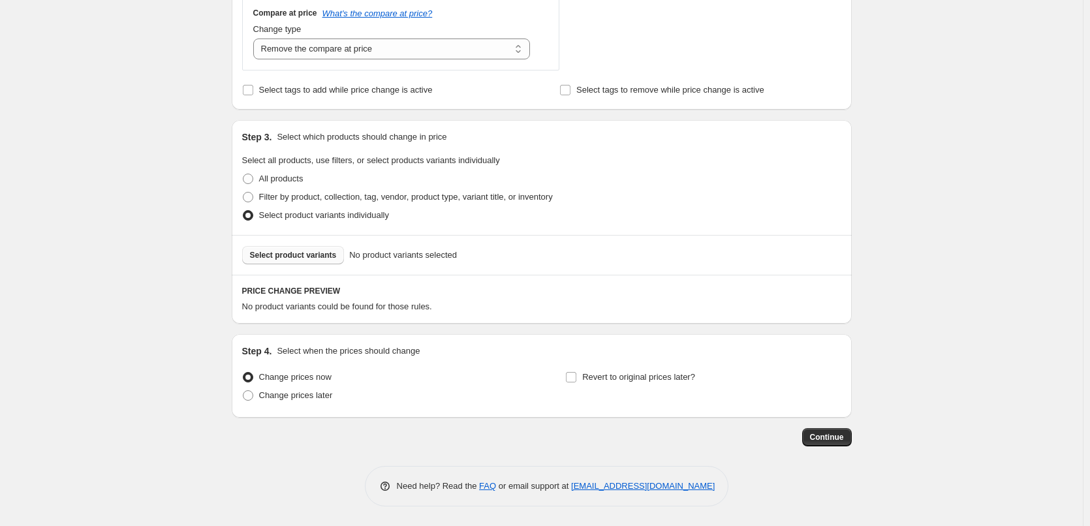
click at [262, 257] on span "Select product variants" at bounding box center [293, 255] width 87 height 10
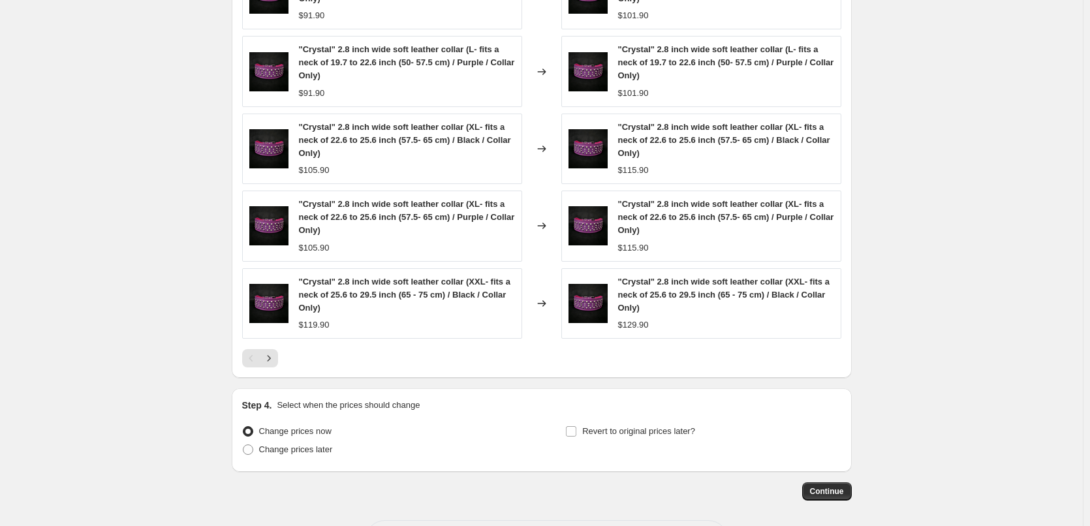
scroll to position [981, 0]
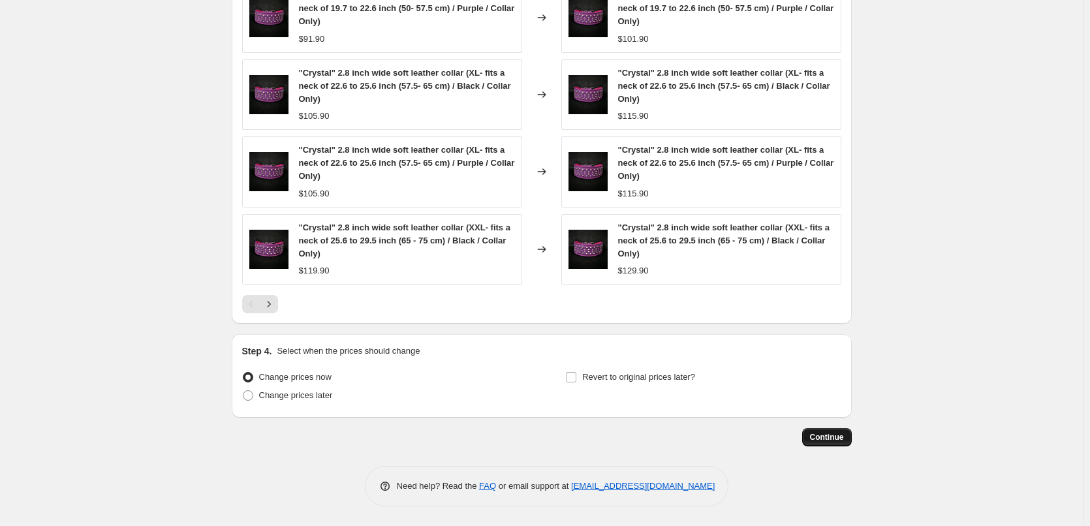
click at [826, 438] on span "Continue" at bounding box center [827, 437] width 34 height 10
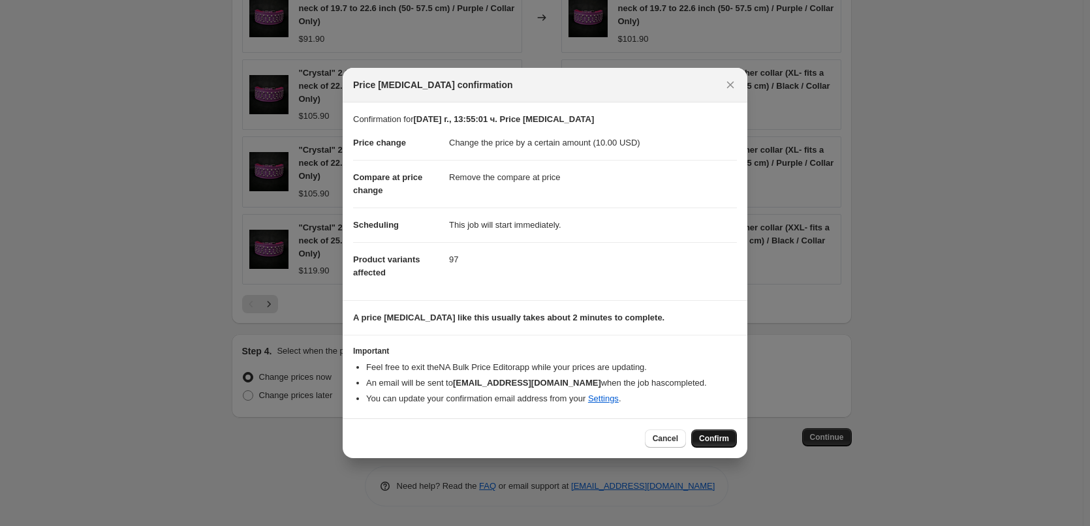
click at [712, 439] on span "Confirm" at bounding box center [714, 438] width 30 height 10
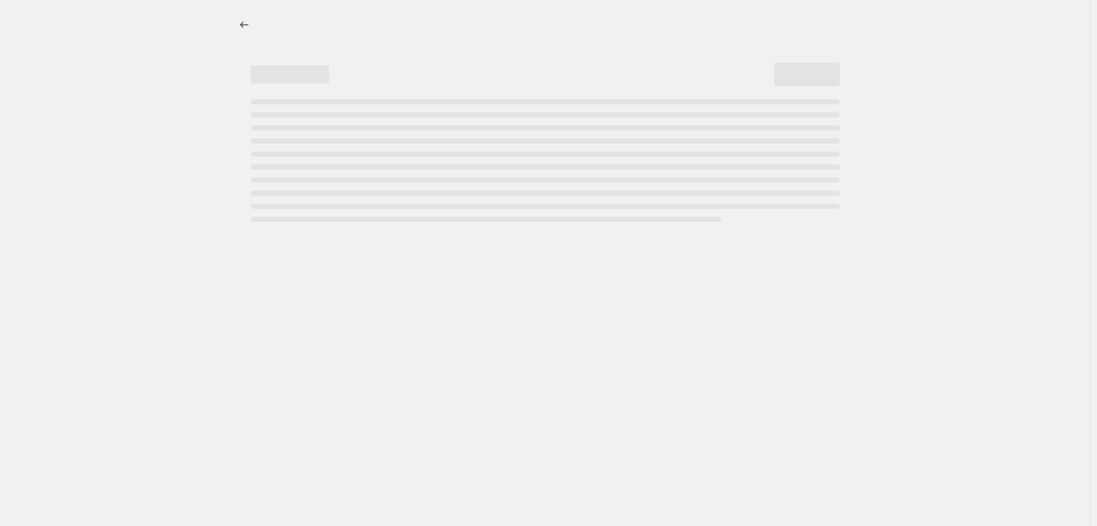
select select "by"
select select "remove"
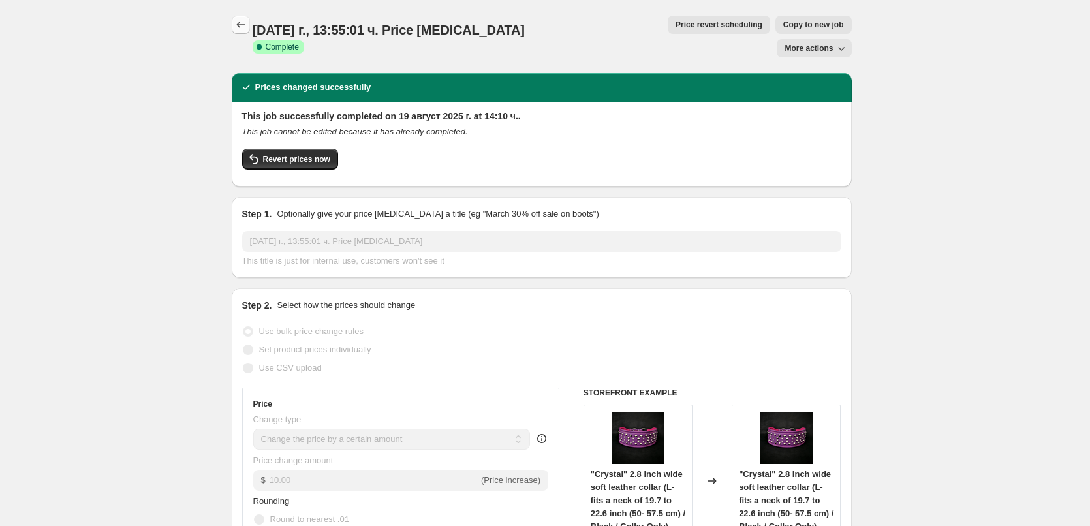
click at [243, 20] on icon "Price change jobs" at bounding box center [240, 24] width 13 height 13
